Goal: Navigation & Orientation: Find specific page/section

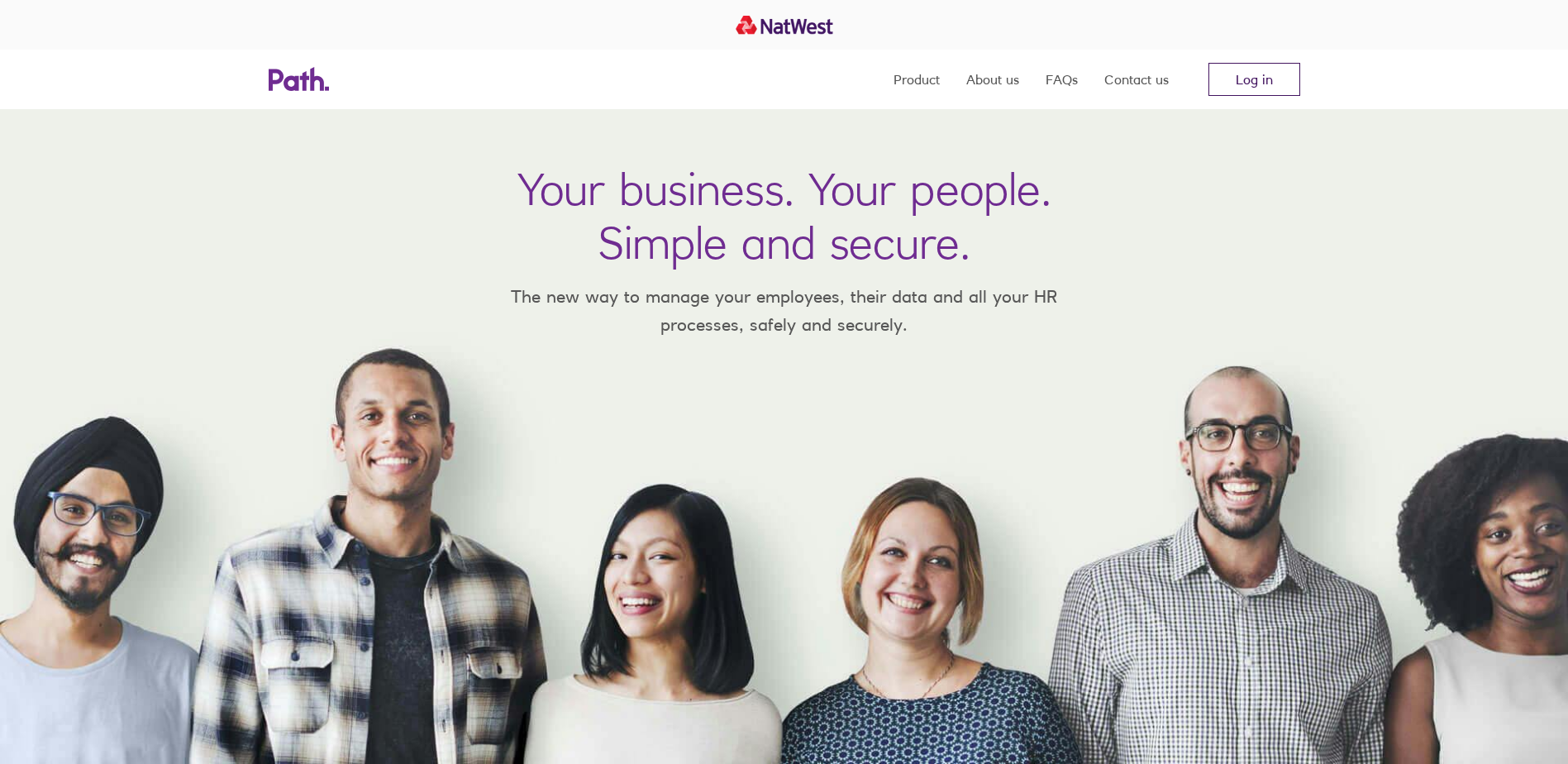
click at [1240, 78] on link "Log in" at bounding box center [1254, 79] width 92 height 33
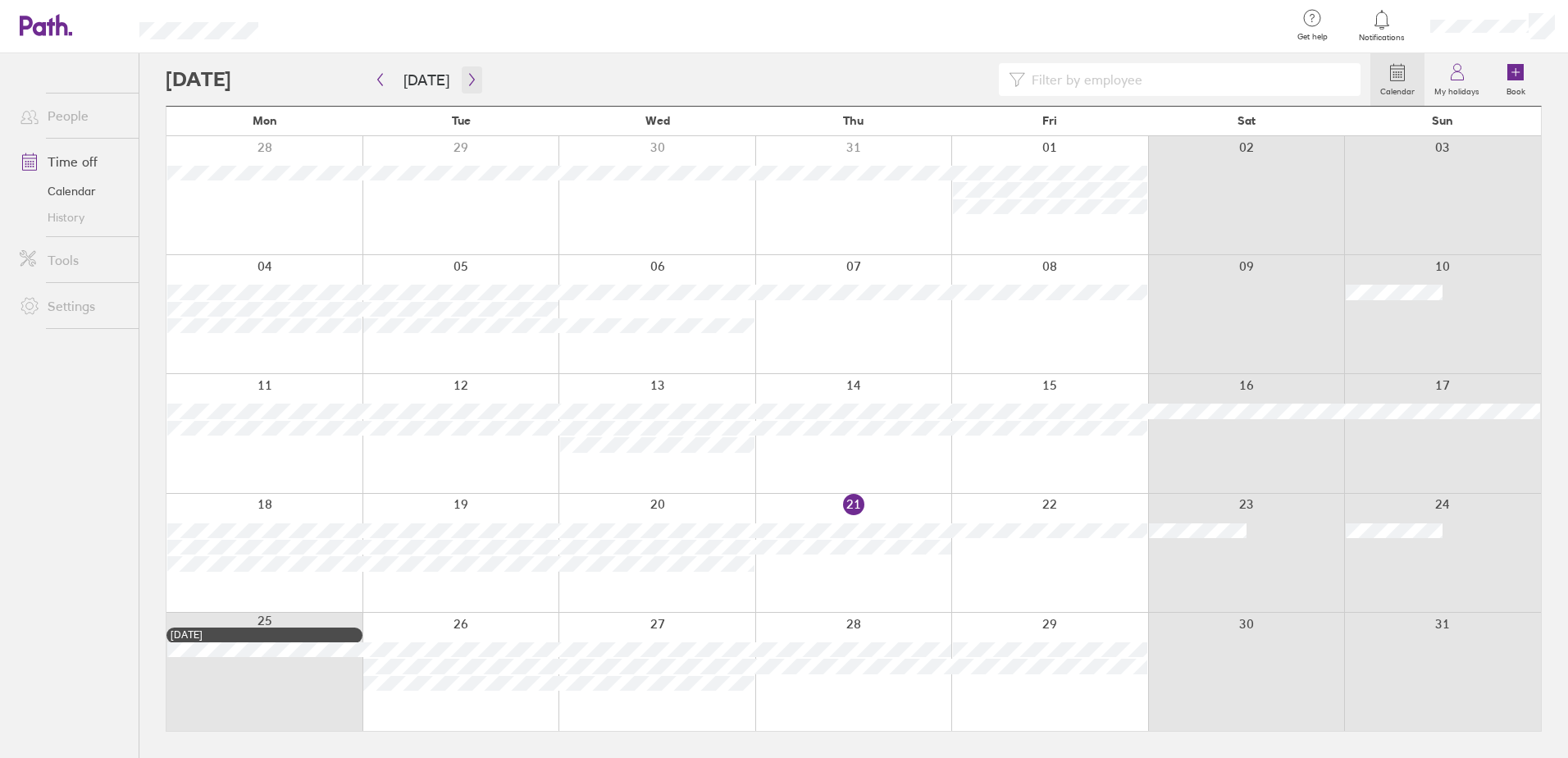
click at [470, 82] on icon "button" at bounding box center [471, 79] width 12 height 13
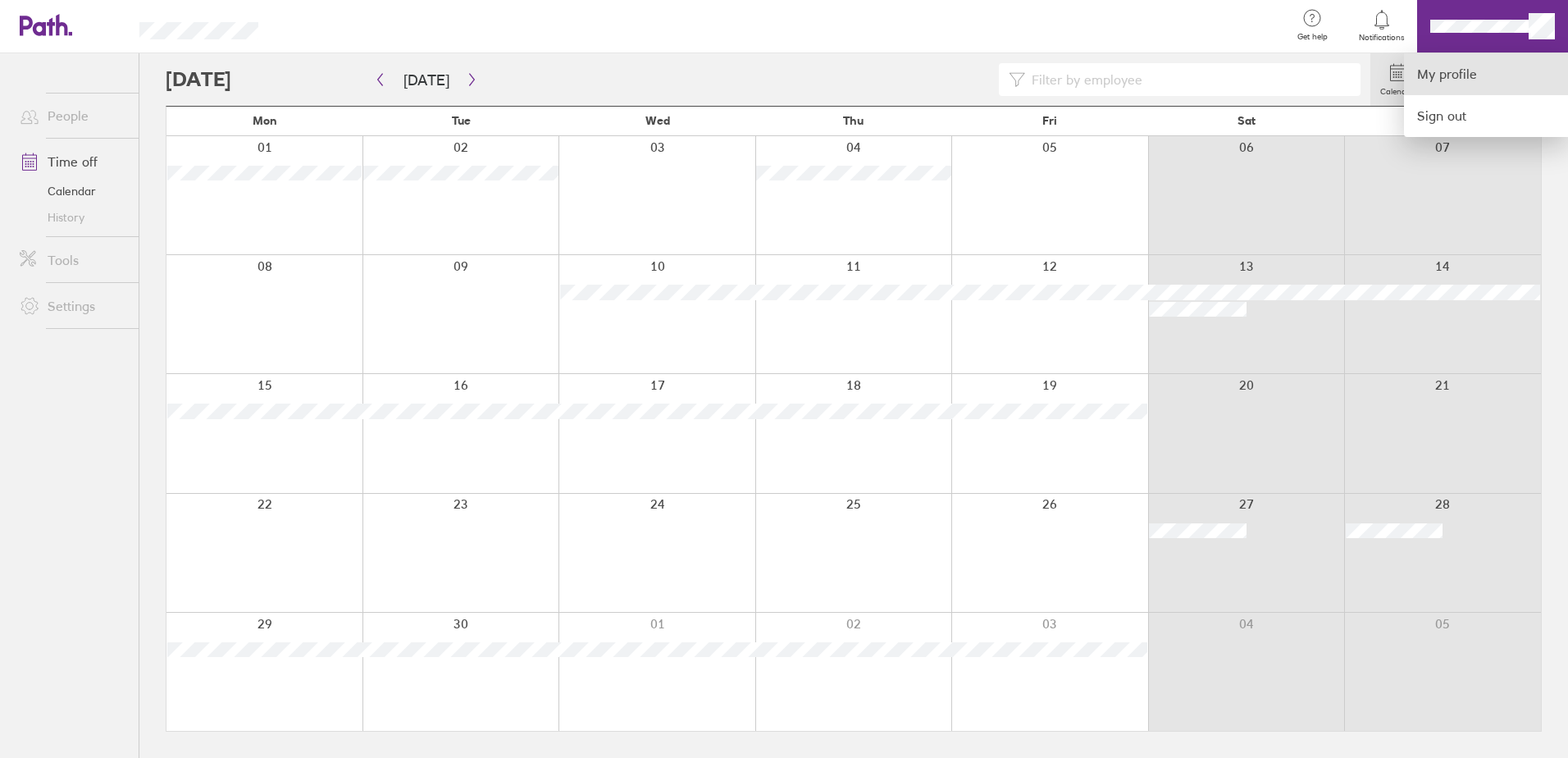
click at [1501, 58] on link "My profile" at bounding box center [1485, 74] width 164 height 42
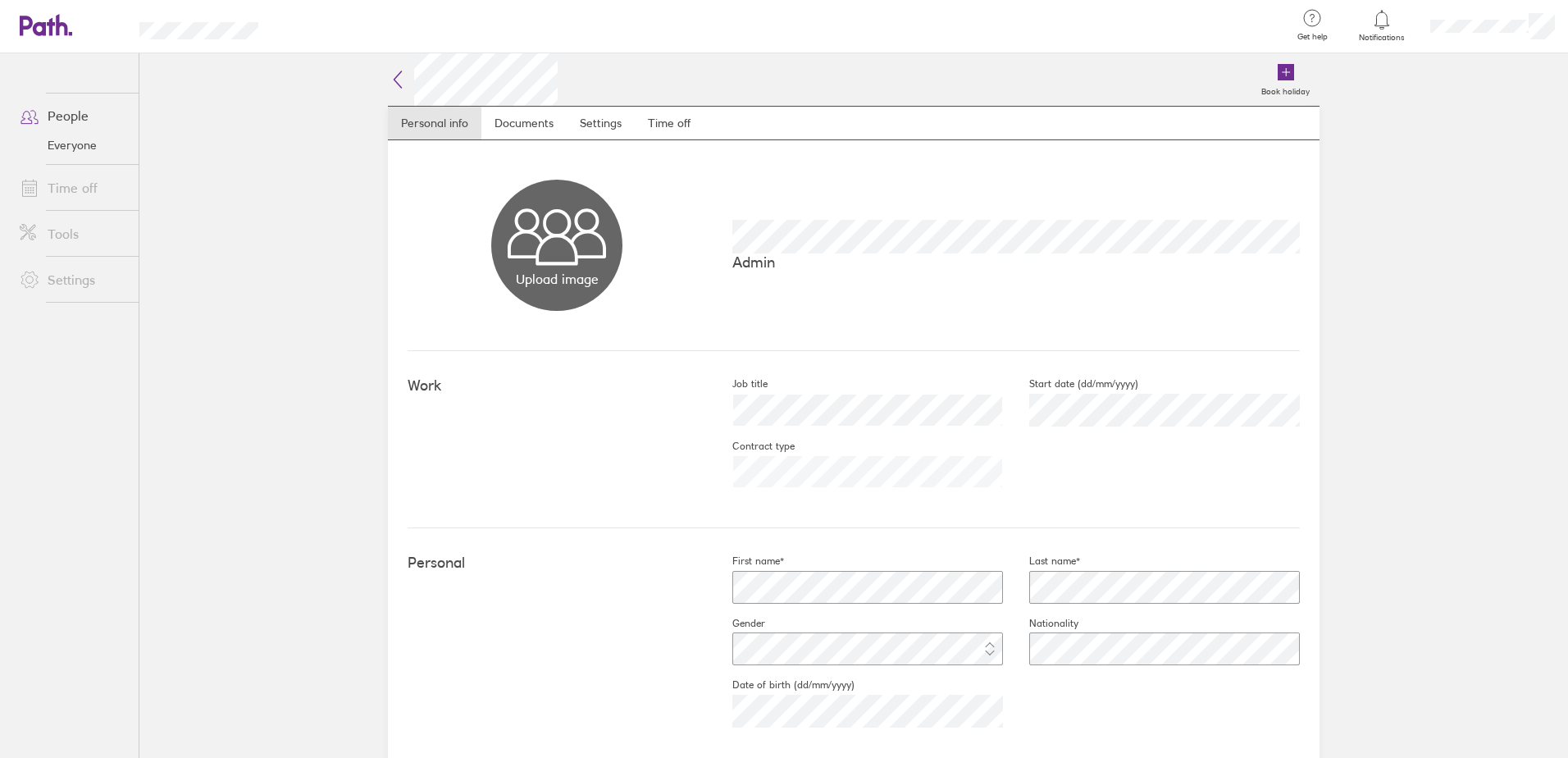
click at [60, 185] on link "Time off" at bounding box center [72, 187] width 132 height 33
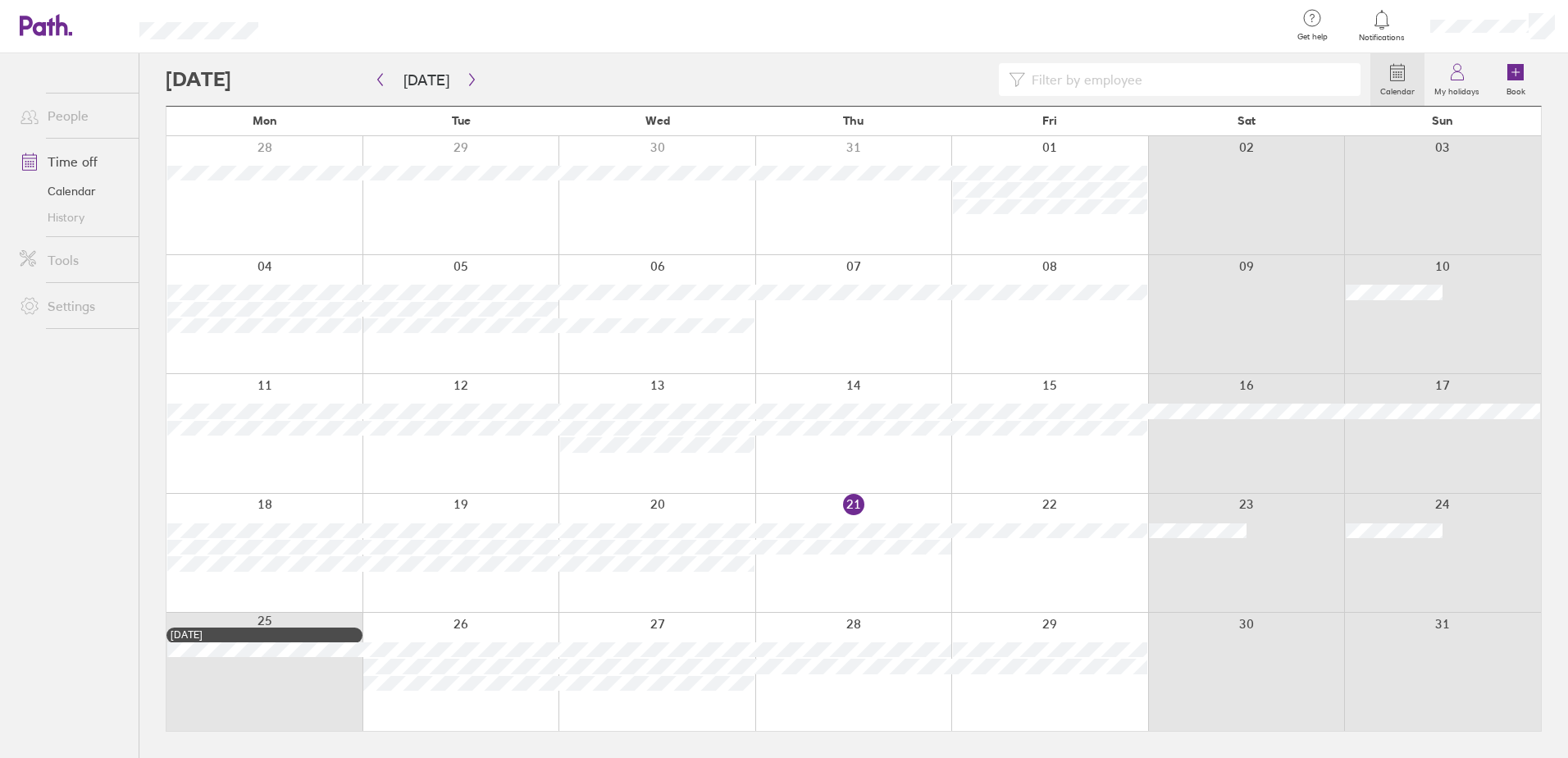
click at [76, 220] on link "History" at bounding box center [72, 217] width 132 height 26
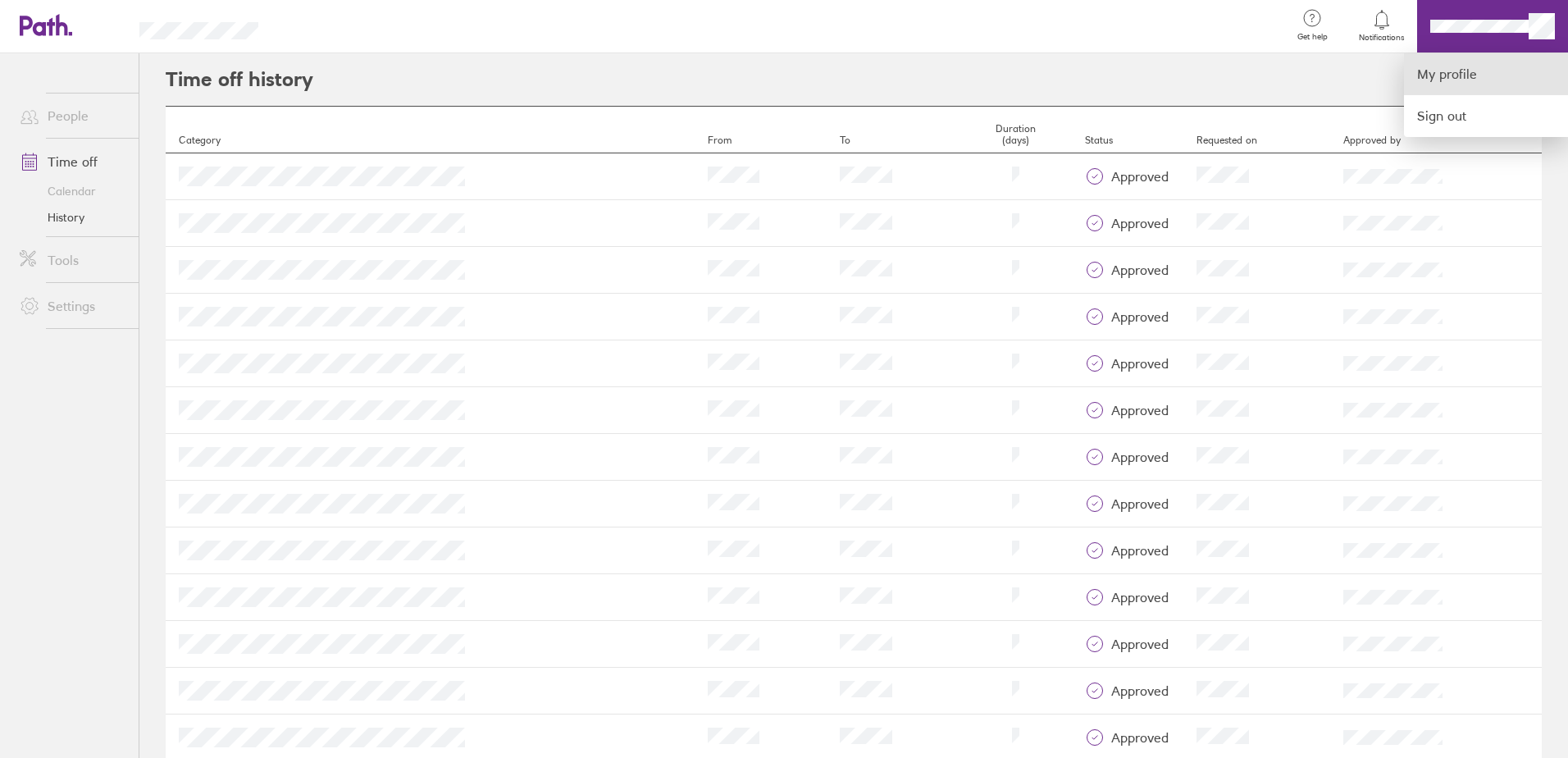
click at [1443, 77] on link "My profile" at bounding box center [1485, 74] width 164 height 42
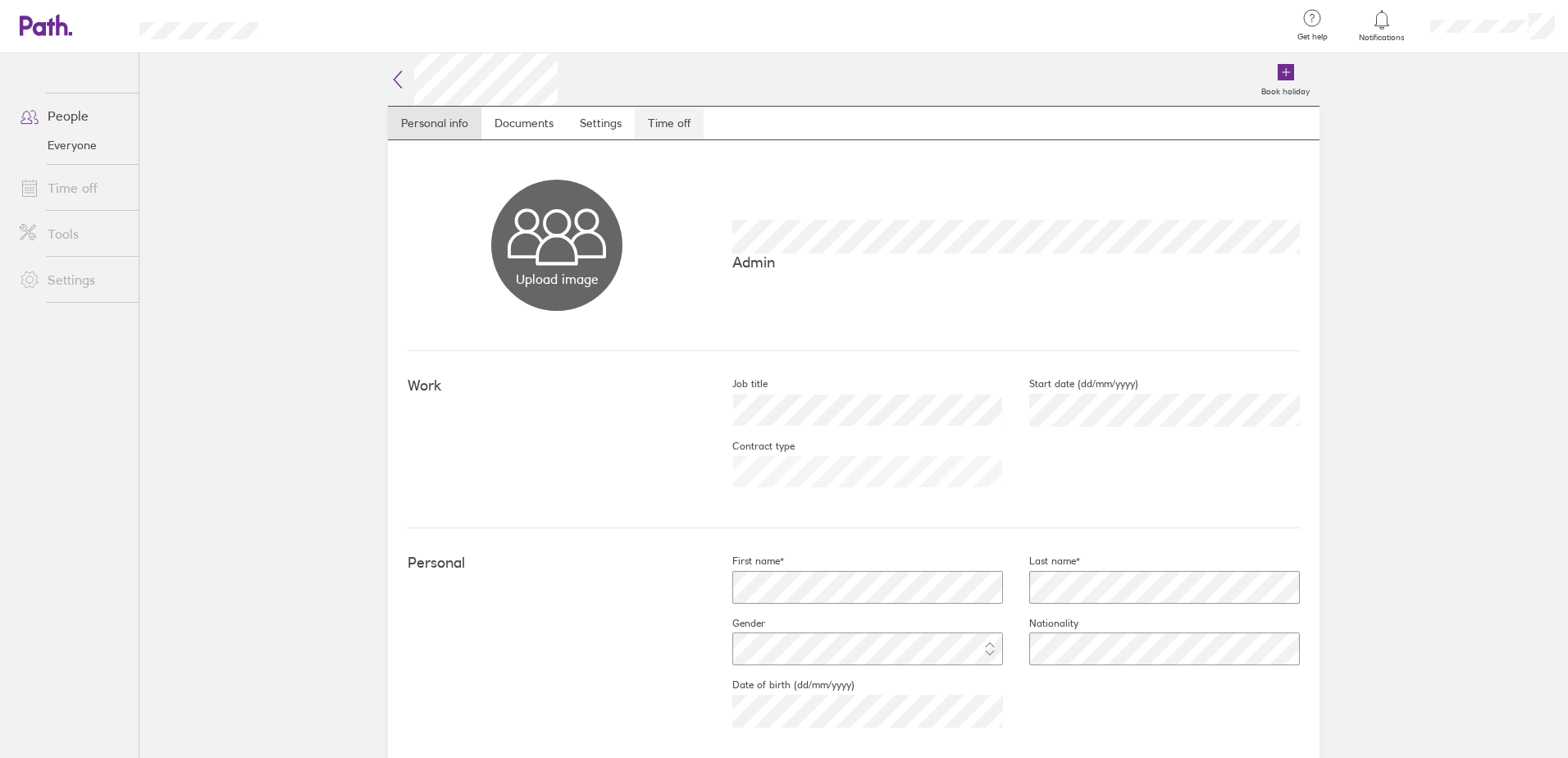
click at [665, 123] on link "Time off" at bounding box center [669, 123] width 69 height 33
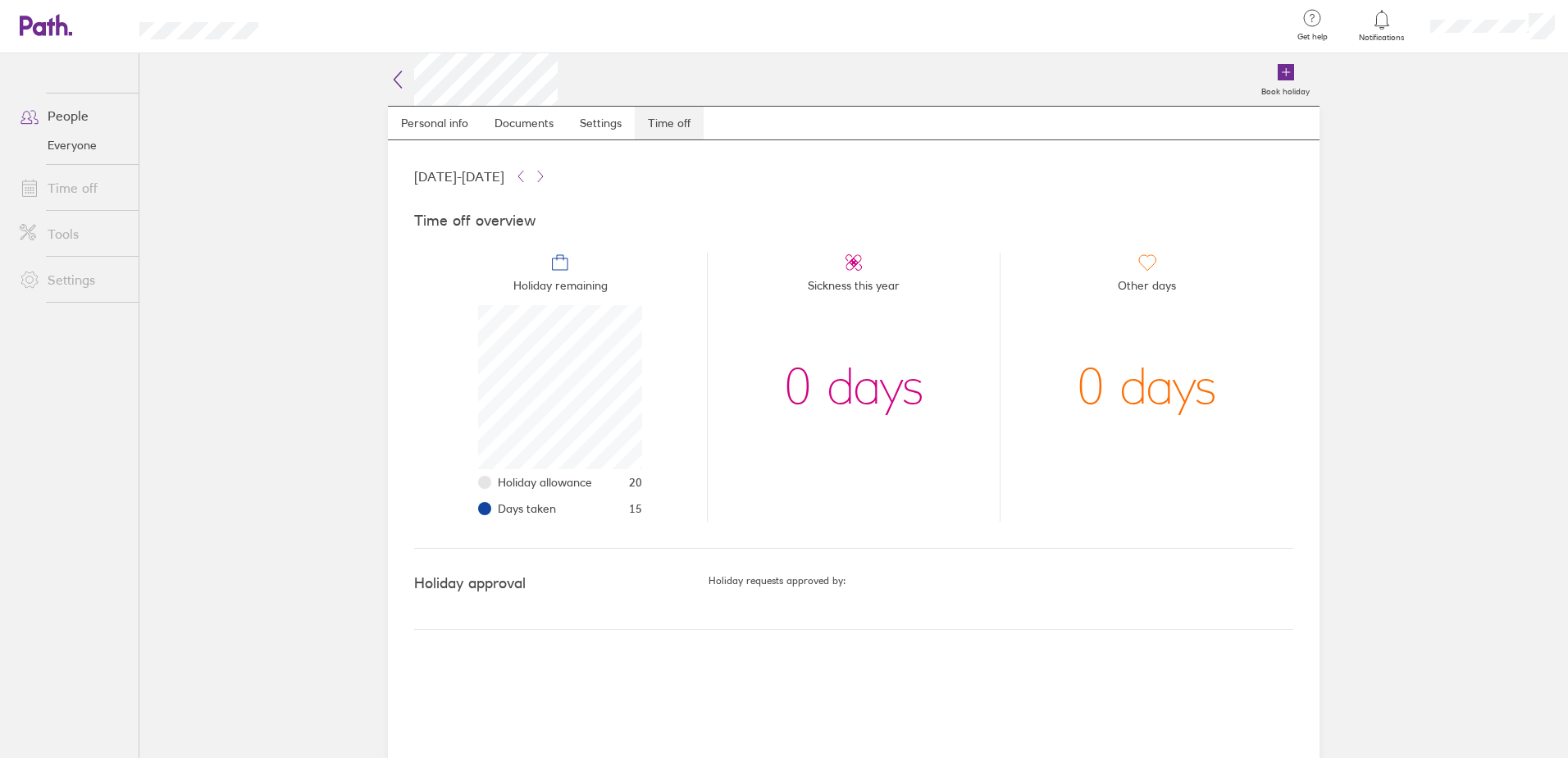
scroll to position [164, 164]
click at [523, 175] on icon at bounding box center [521, 175] width 5 height 11
click at [547, 173] on icon at bounding box center [539, 175] width 13 height 13
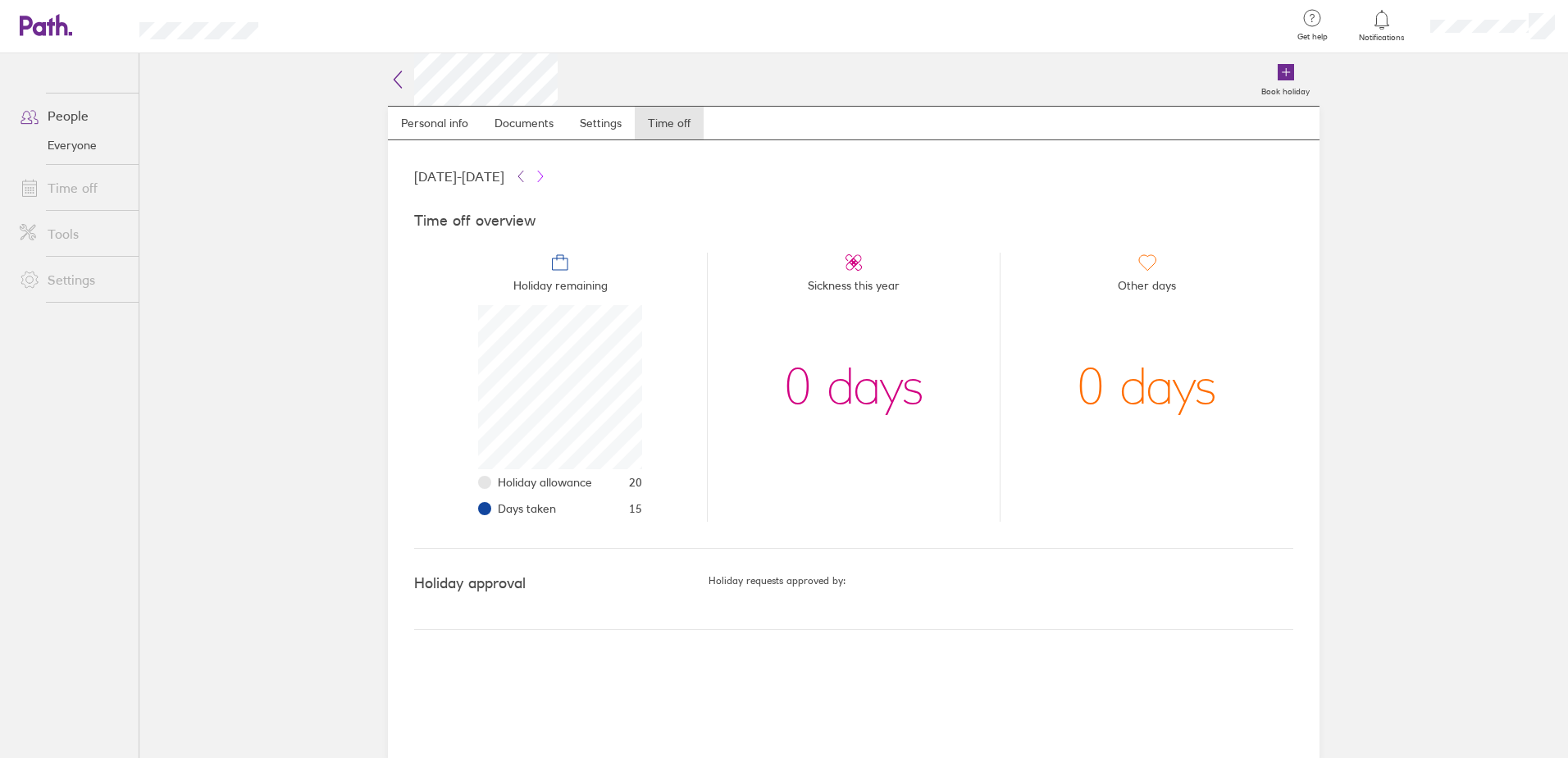
click at [547, 173] on icon at bounding box center [539, 175] width 13 height 13
click at [527, 175] on icon at bounding box center [520, 175] width 13 height 13
click at [61, 145] on link "Everyone" at bounding box center [72, 145] width 132 height 26
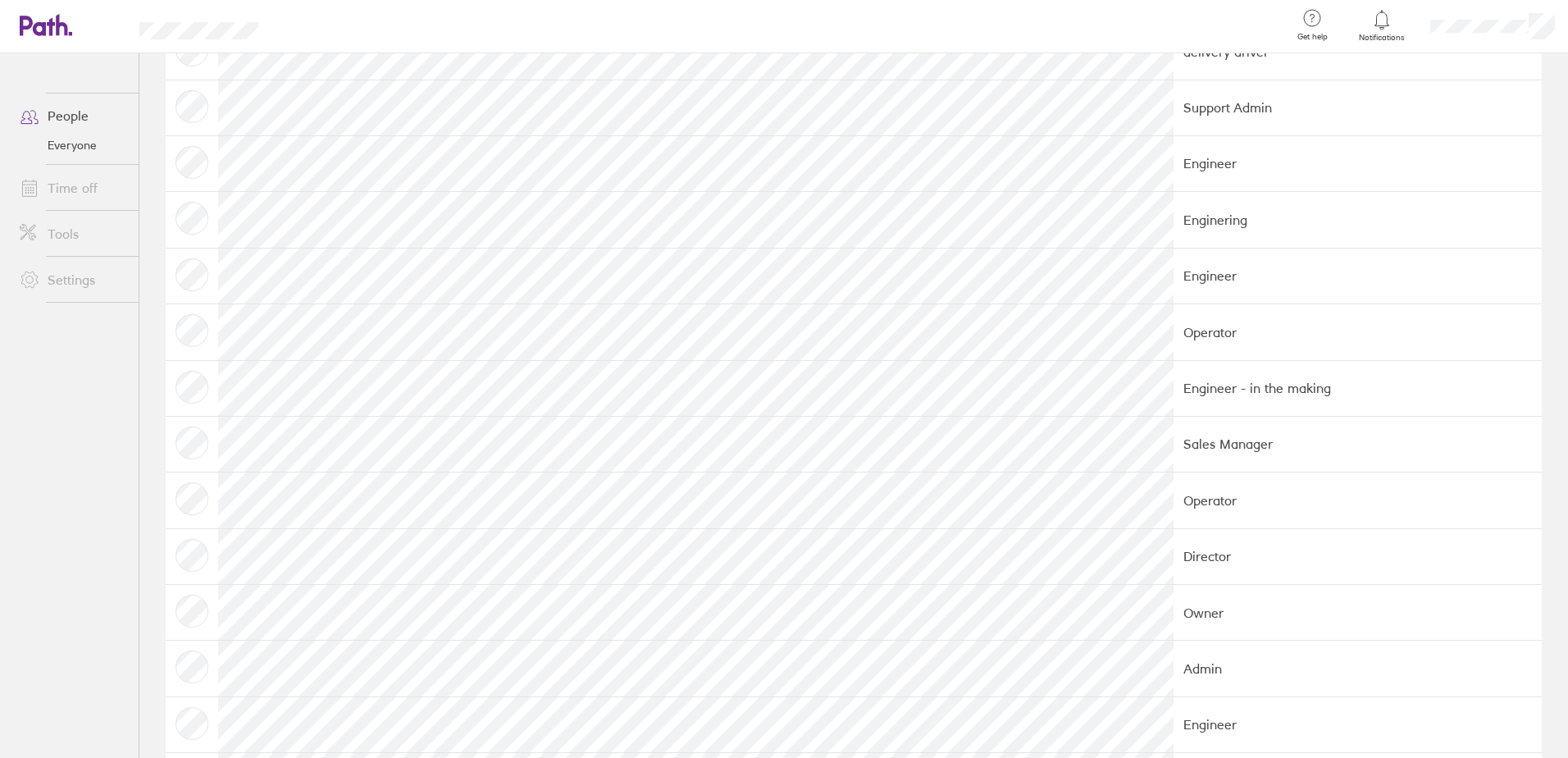
scroll to position [246, 0]
